Goal: Transaction & Acquisition: Download file/media

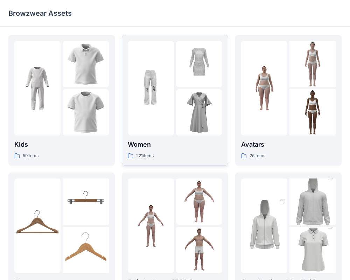
click at [159, 144] on p "Women" at bounding box center [175, 145] width 95 height 10
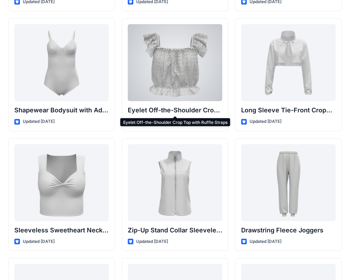
scroll to position [2301, 0]
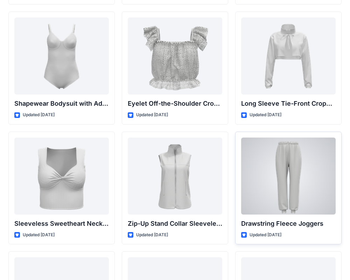
click at [272, 176] on div at bounding box center [288, 176] width 95 height 77
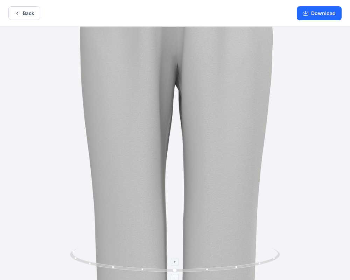
click at [175, 277] on icon at bounding box center [175, 278] width 4 height 4
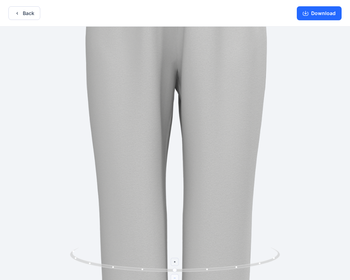
click at [175, 277] on icon at bounding box center [175, 278] width 4 height 4
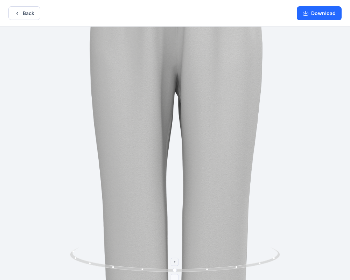
click at [175, 277] on icon at bounding box center [175, 278] width 4 height 4
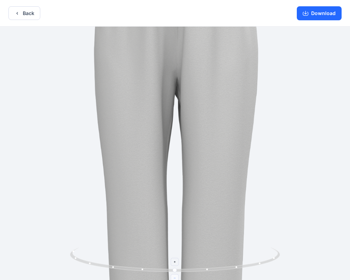
click at [175, 277] on icon at bounding box center [175, 278] width 4 height 4
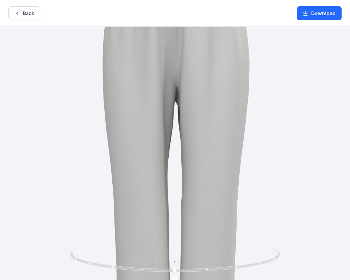
click at [175, 277] on icon at bounding box center [175, 278] width 4 height 4
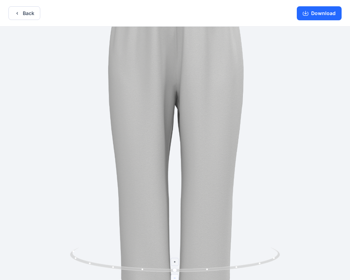
click at [175, 277] on icon at bounding box center [175, 278] width 4 height 4
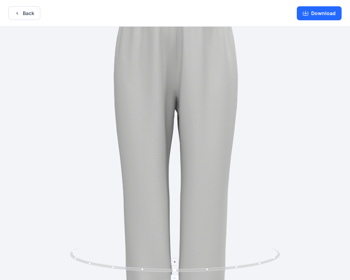
click at [175, 277] on icon at bounding box center [175, 278] width 4 height 4
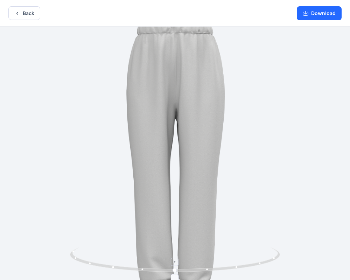
click at [175, 277] on icon at bounding box center [175, 278] width 4 height 4
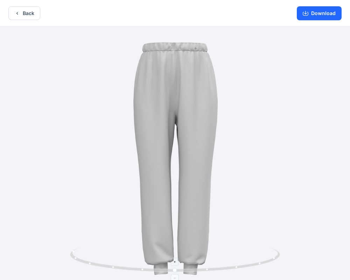
click at [175, 277] on foreignobject at bounding box center [175, 278] width 8 height 8
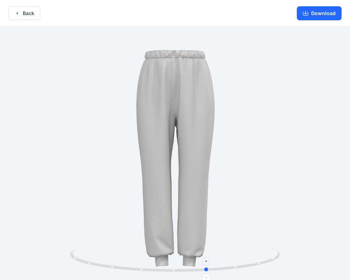
drag, startPoint x: 176, startPoint y: 270, endPoint x: 224, endPoint y: 265, distance: 47.9
click at [224, 265] on icon at bounding box center [176, 260] width 212 height 26
drag, startPoint x: 221, startPoint y: 269, endPoint x: 190, endPoint y: 267, distance: 30.9
click at [190, 267] on icon at bounding box center [176, 260] width 212 height 26
click at [322, 15] on button "Download" at bounding box center [319, 13] width 45 height 14
